Goal: Navigation & Orientation: Find specific page/section

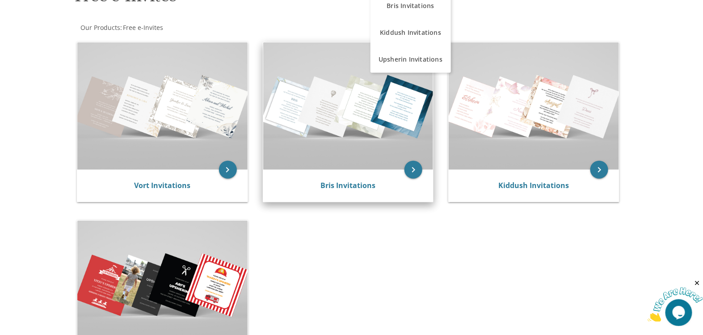
scroll to position [162, 0]
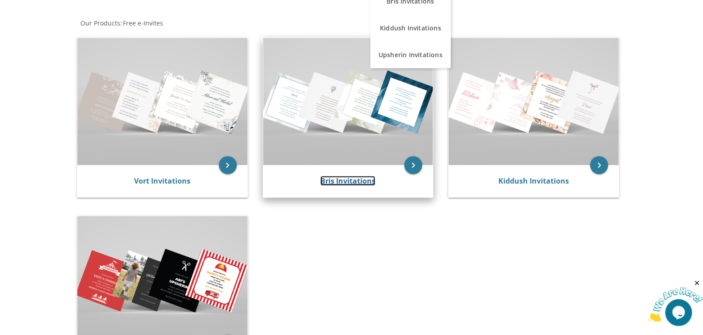
click at [343, 182] on link "Bris Invitations" at bounding box center [347, 181] width 55 height 10
